Goal: Task Accomplishment & Management: Complete application form

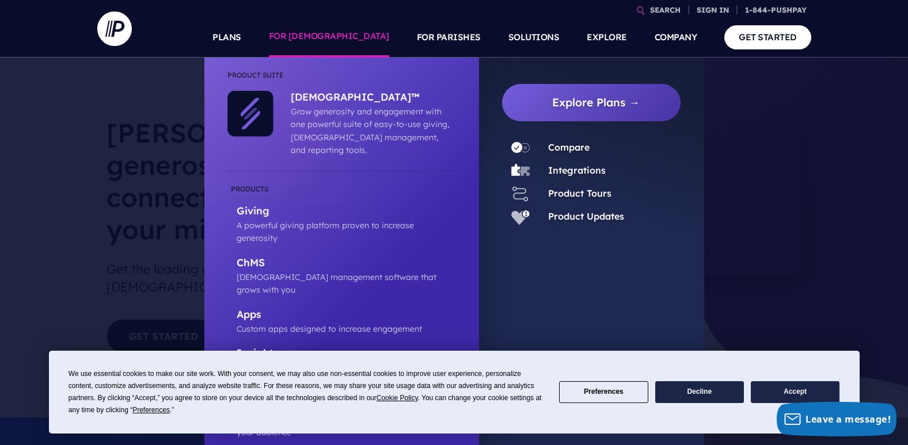
click at [367, 33] on link "FOR [DEMOGRAPHIC_DATA]" at bounding box center [329, 37] width 120 height 40
click at [574, 294] on ul "Explore Plans →" at bounding box center [591, 263] width 225 height 410
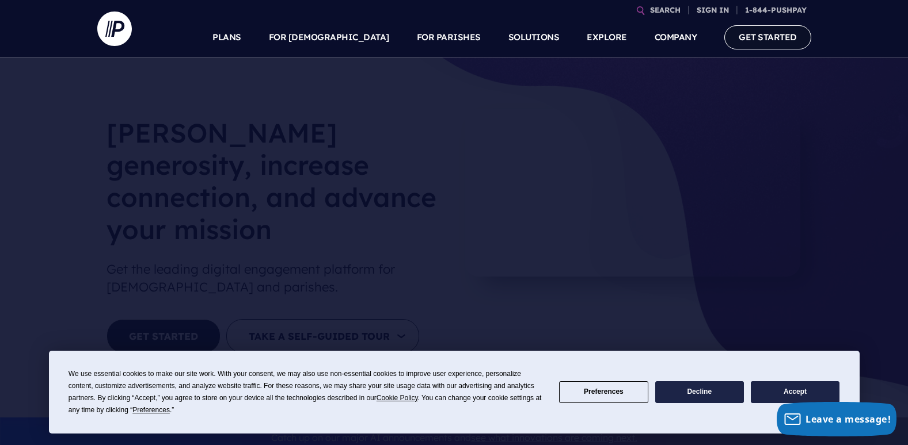
click at [744, 45] on link "GET STARTED" at bounding box center [767, 37] width 87 height 24
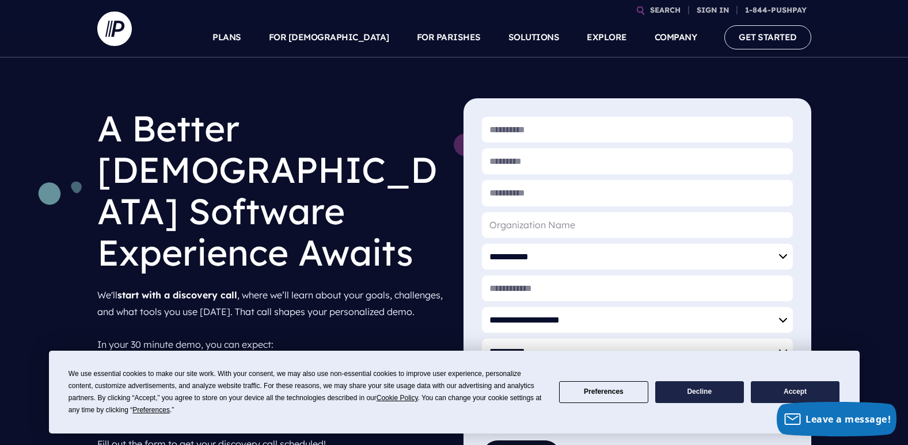
scroll to position [44, 0]
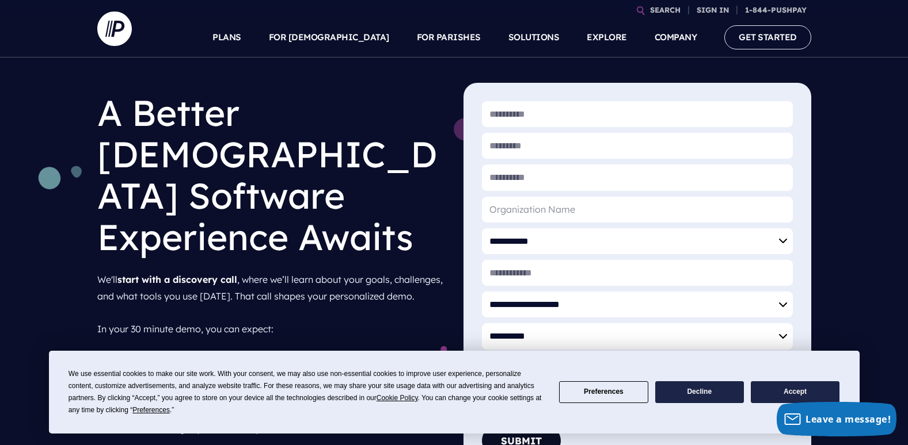
click at [699, 394] on button "Decline" at bounding box center [699, 393] width 89 height 22
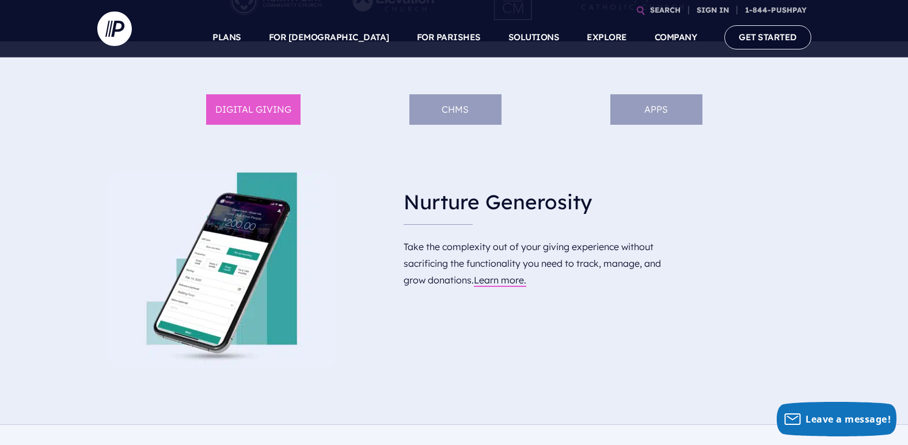
scroll to position [574, 0]
